Goal: Navigation & Orientation: Find specific page/section

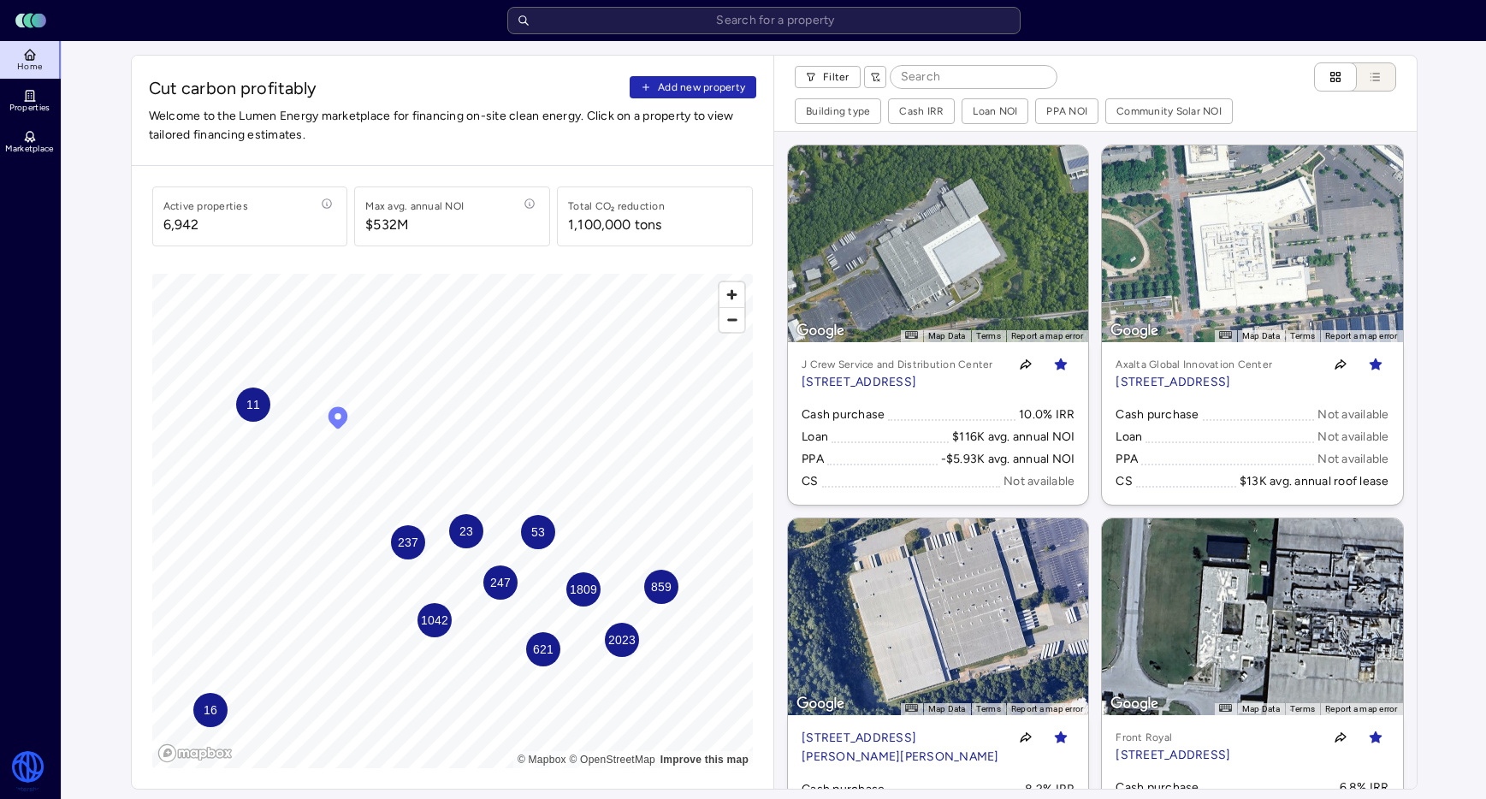
click at [31, 93] on icon at bounding box center [31, 93] width 1 height 0
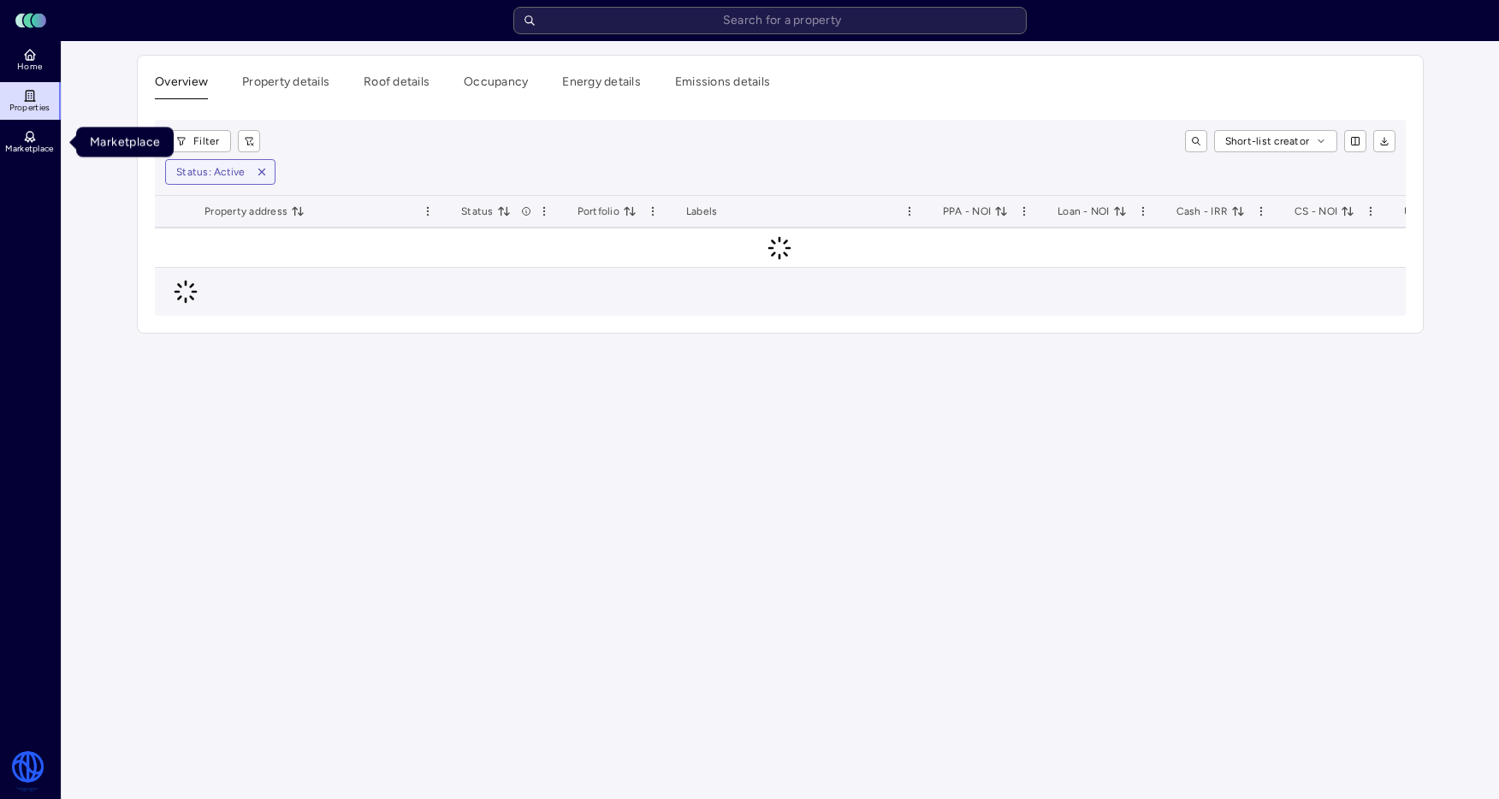
click at [33, 145] on span "Marketplace" at bounding box center [29, 149] width 48 height 10
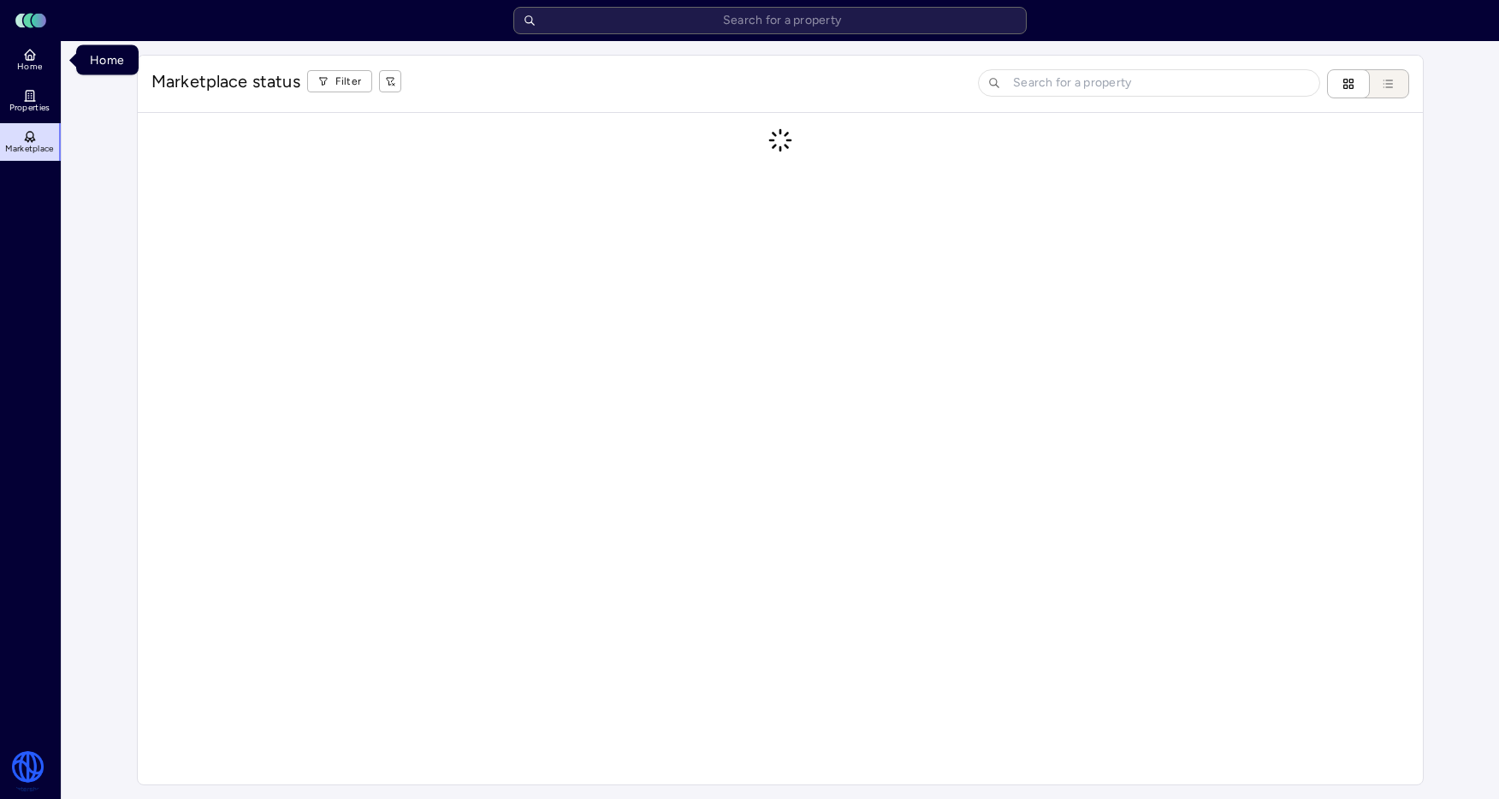
click at [27, 51] on icon at bounding box center [30, 55] width 14 height 14
